Goal: Task Accomplishment & Management: Complete application form

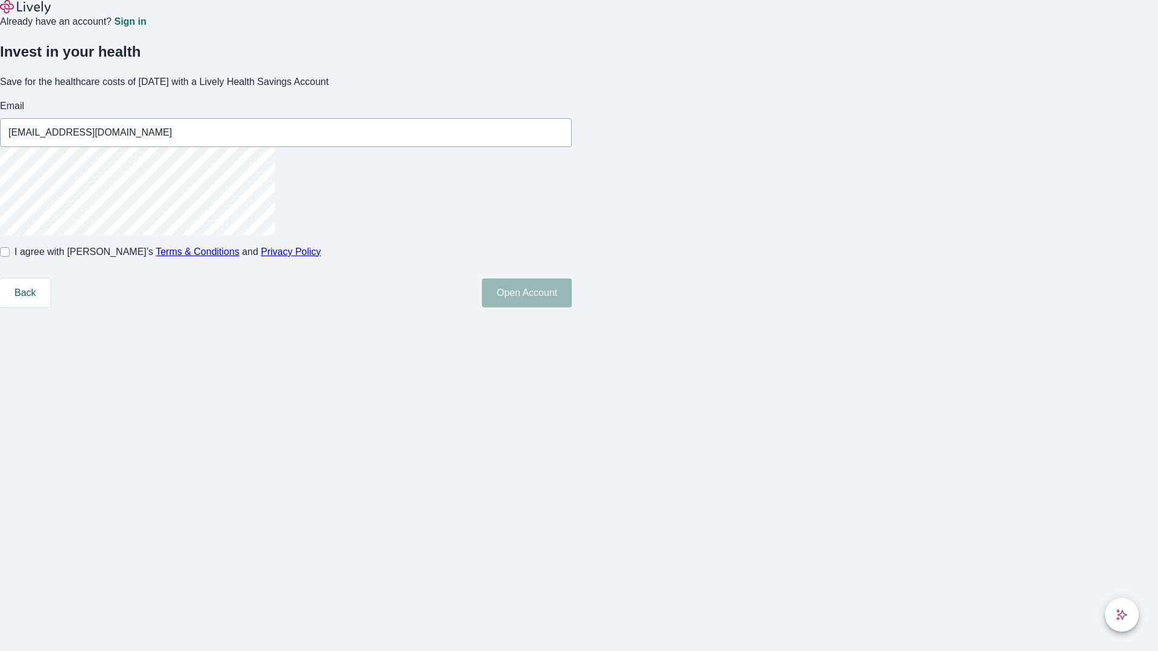
click at [10, 257] on input "I agree with Lively’s Terms & Conditions and Privacy Policy" at bounding box center [5, 252] width 10 height 10
checkbox input "true"
click at [572, 308] on button "Open Account" at bounding box center [527, 293] width 90 height 29
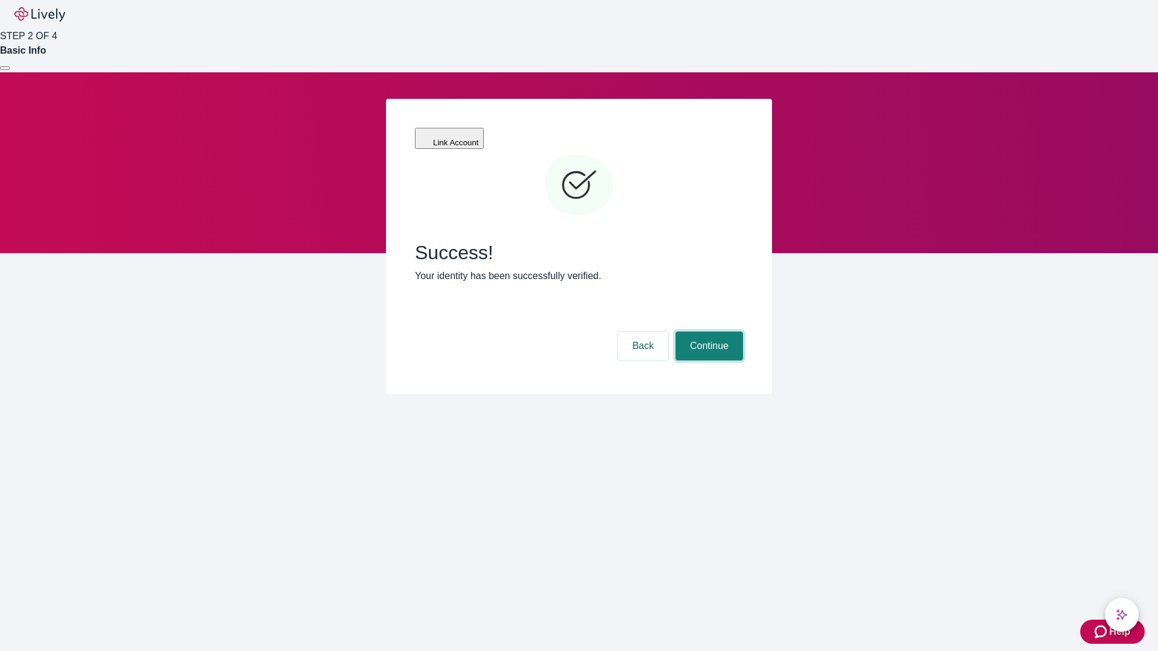
click at [707, 332] on button "Continue" at bounding box center [709, 346] width 68 height 29
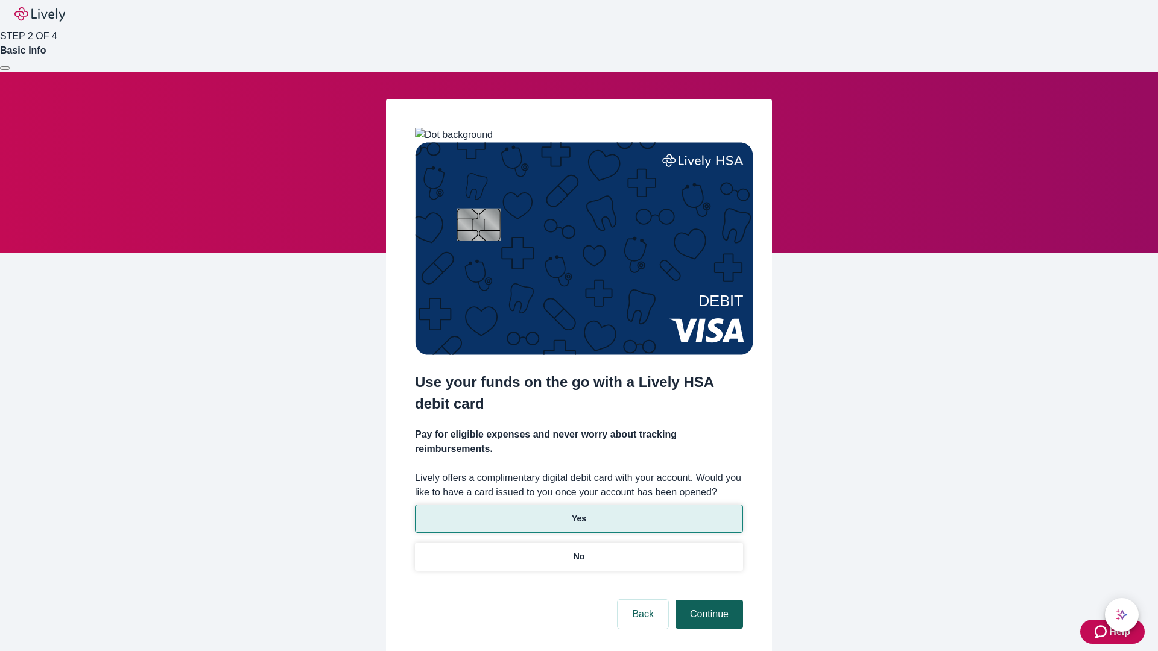
click at [578, 513] on p "Yes" at bounding box center [579, 519] width 14 height 13
click at [707, 600] on button "Continue" at bounding box center [709, 614] width 68 height 29
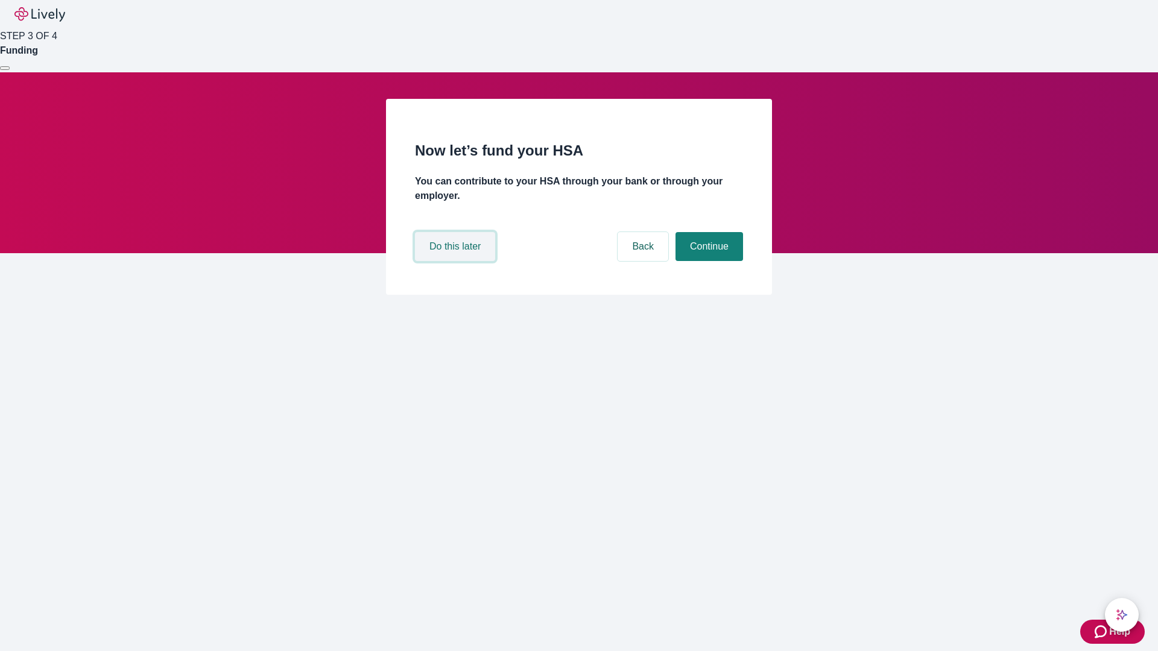
click at [457, 261] on button "Do this later" at bounding box center [455, 246] width 80 height 29
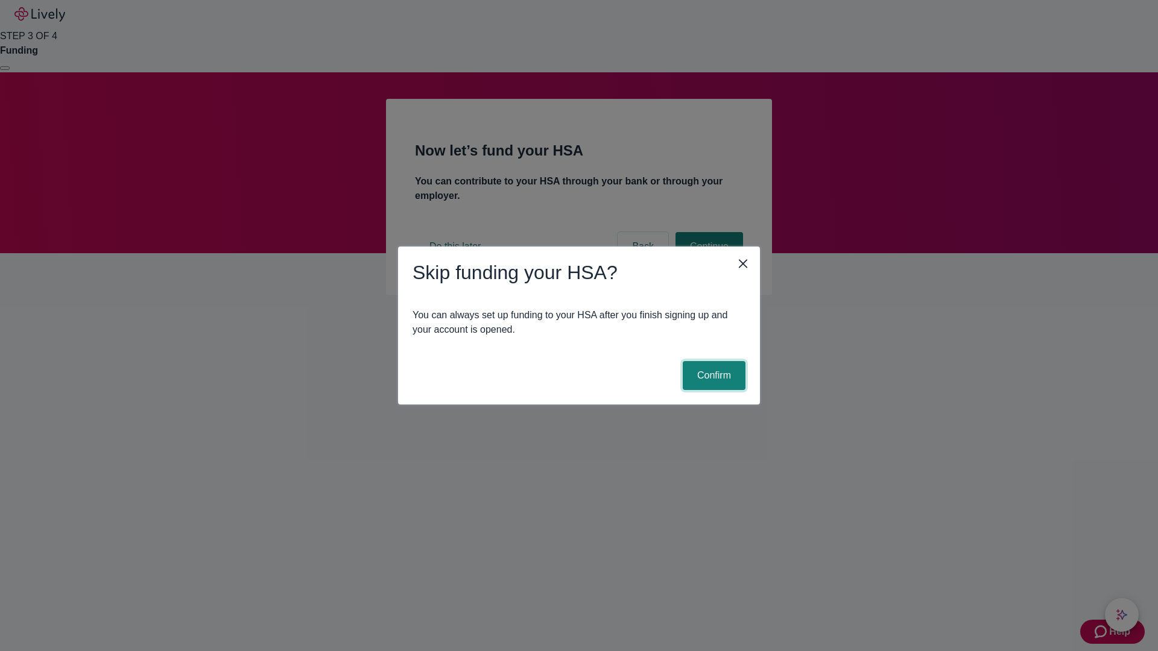
click at [712, 376] on button "Confirm" at bounding box center [714, 375] width 63 height 29
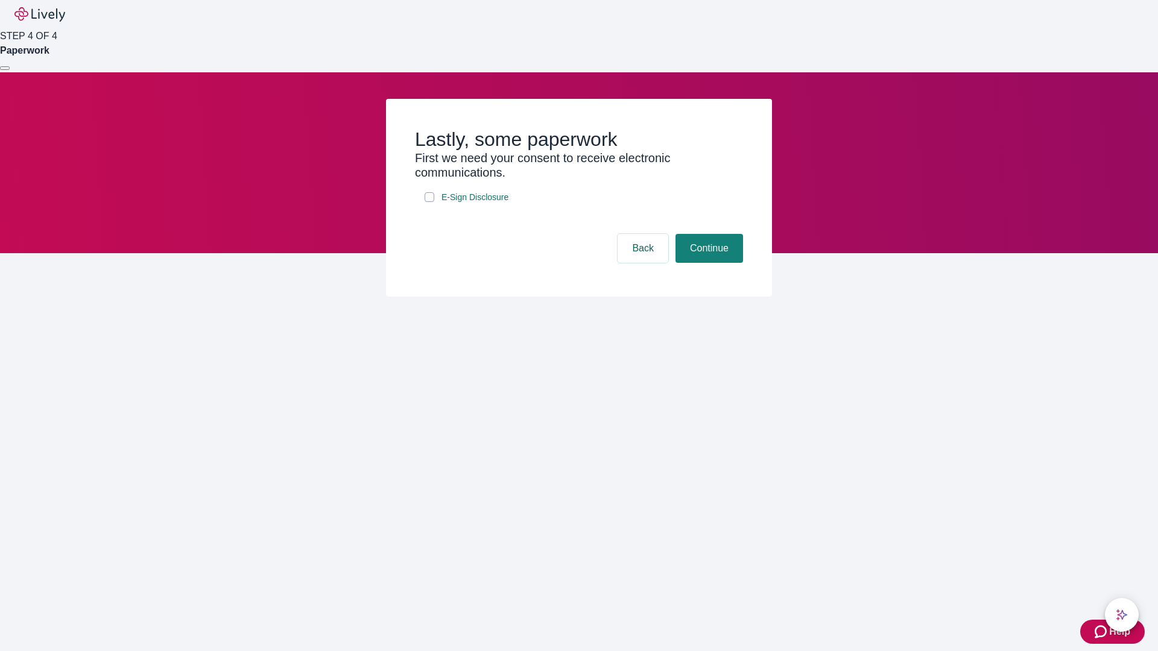
click at [429, 202] on input "E-Sign Disclosure" at bounding box center [430, 197] width 10 height 10
checkbox input "true"
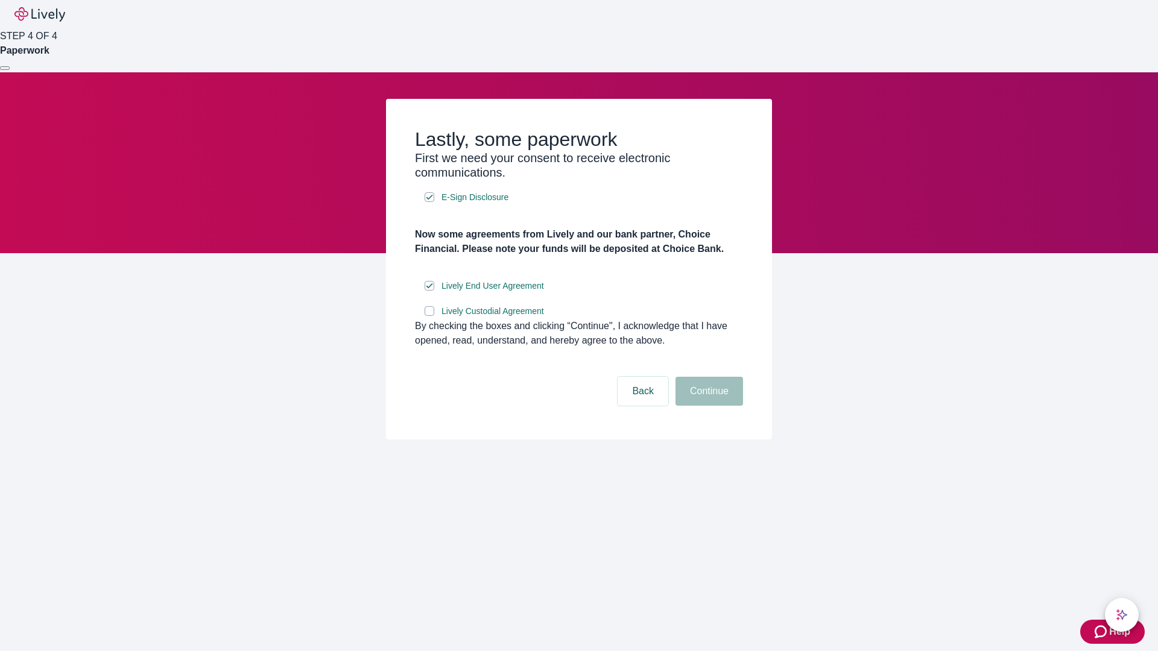
click at [429, 316] on input "Lively Custodial Agreement" at bounding box center [430, 311] width 10 height 10
checkbox input "true"
click at [707, 406] on button "Continue" at bounding box center [709, 391] width 68 height 29
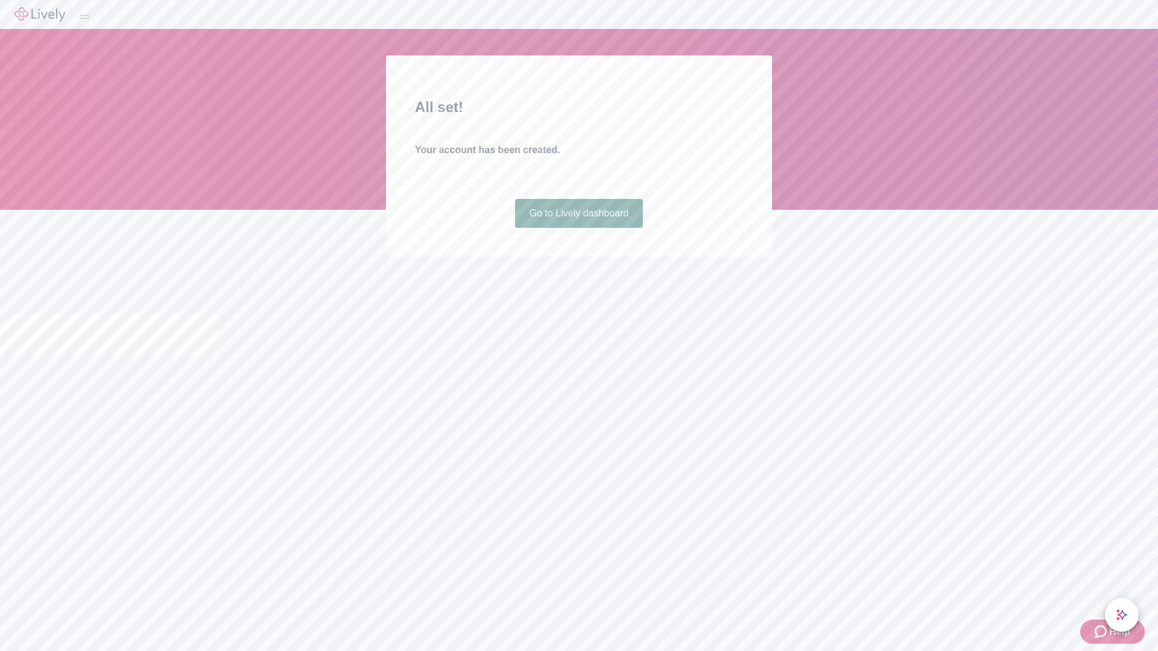
click at [578, 228] on link "Go to Lively dashboard" at bounding box center [579, 213] width 128 height 29
